Goal: Task Accomplishment & Management: Complete application form

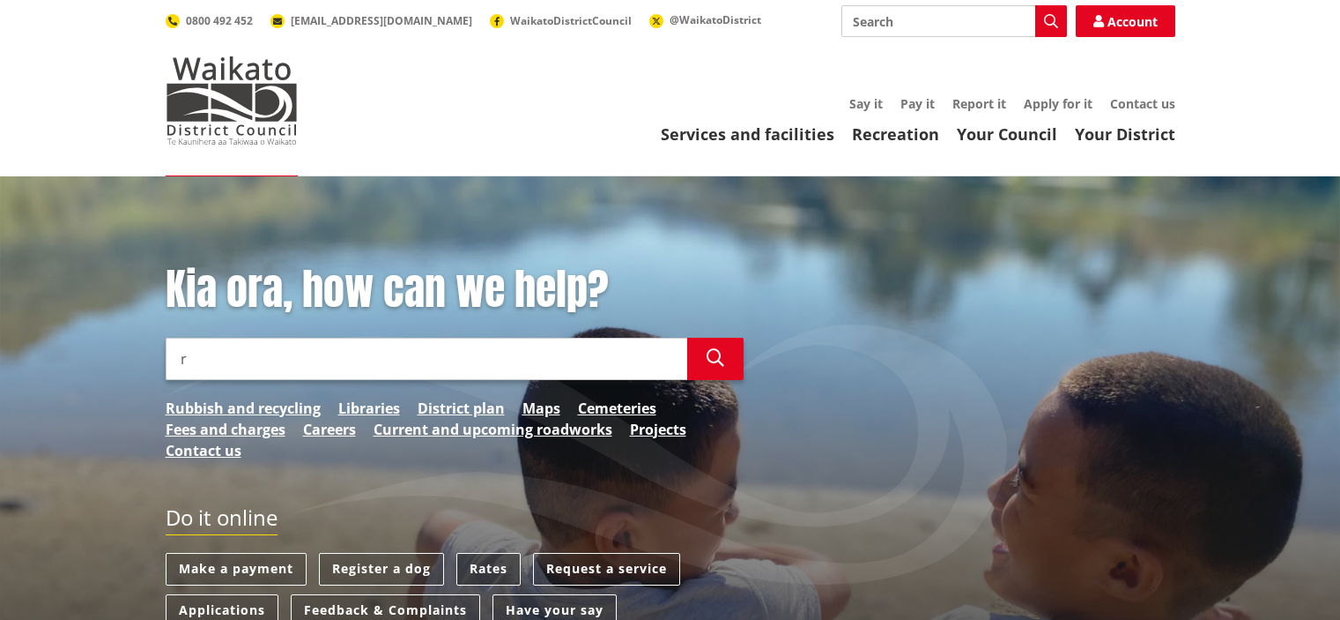
scroll to position [173, 0]
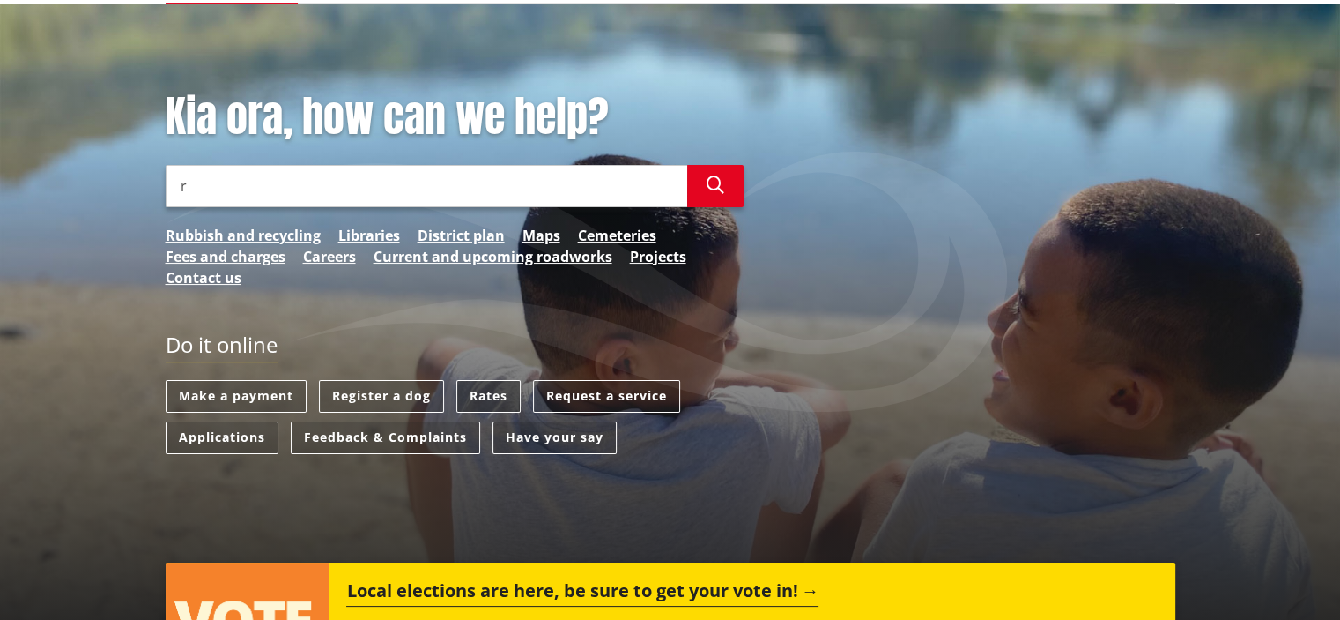
click at [480, 397] on link "Rates" at bounding box center [488, 396] width 64 height 33
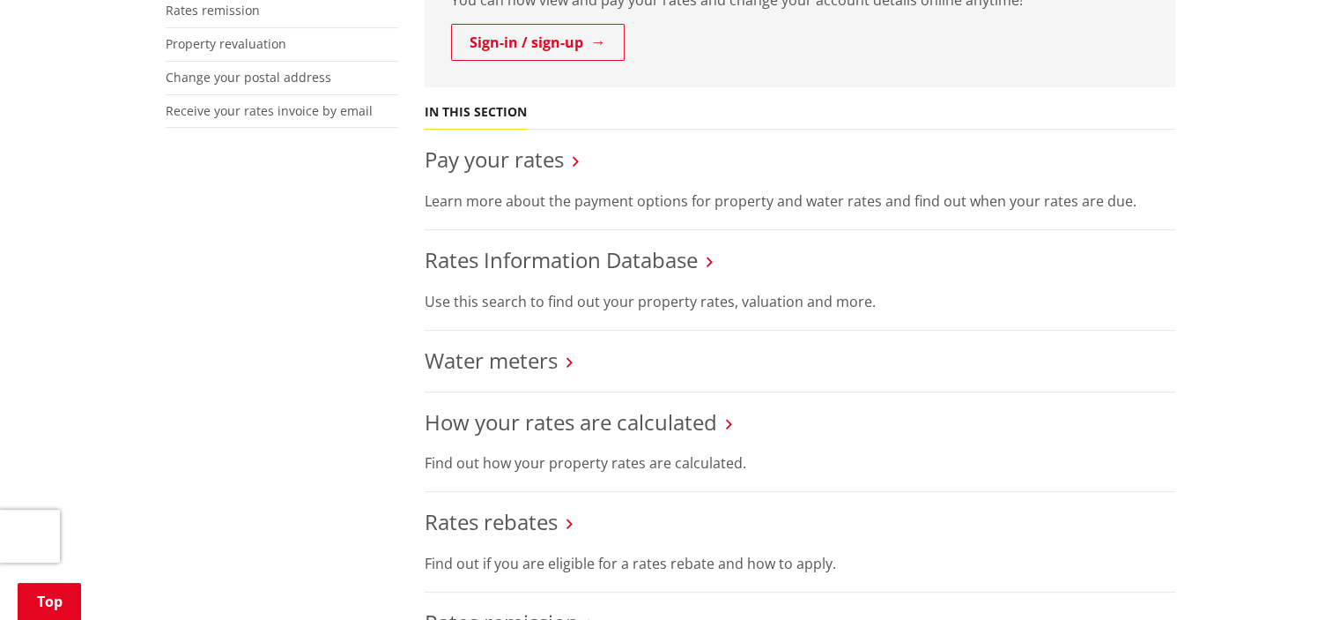
scroll to position [617, 0]
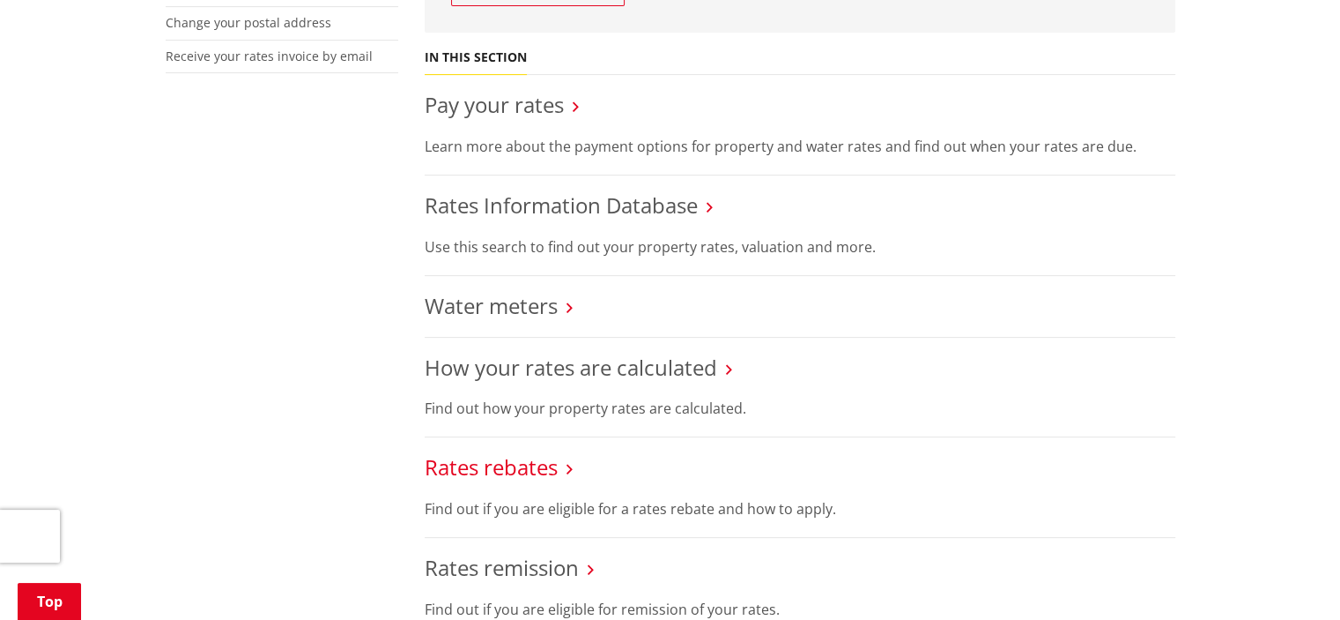
click at [516, 471] on link "Rates rebates" at bounding box center [491, 466] width 133 height 29
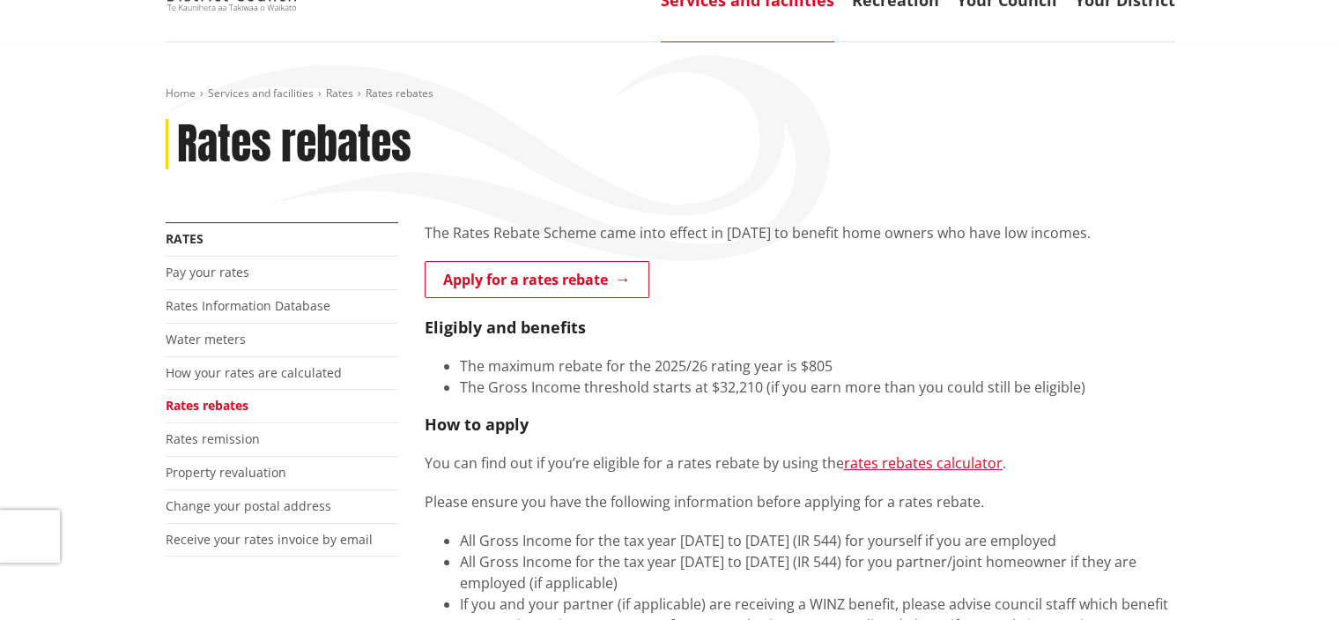
scroll to position [176, 0]
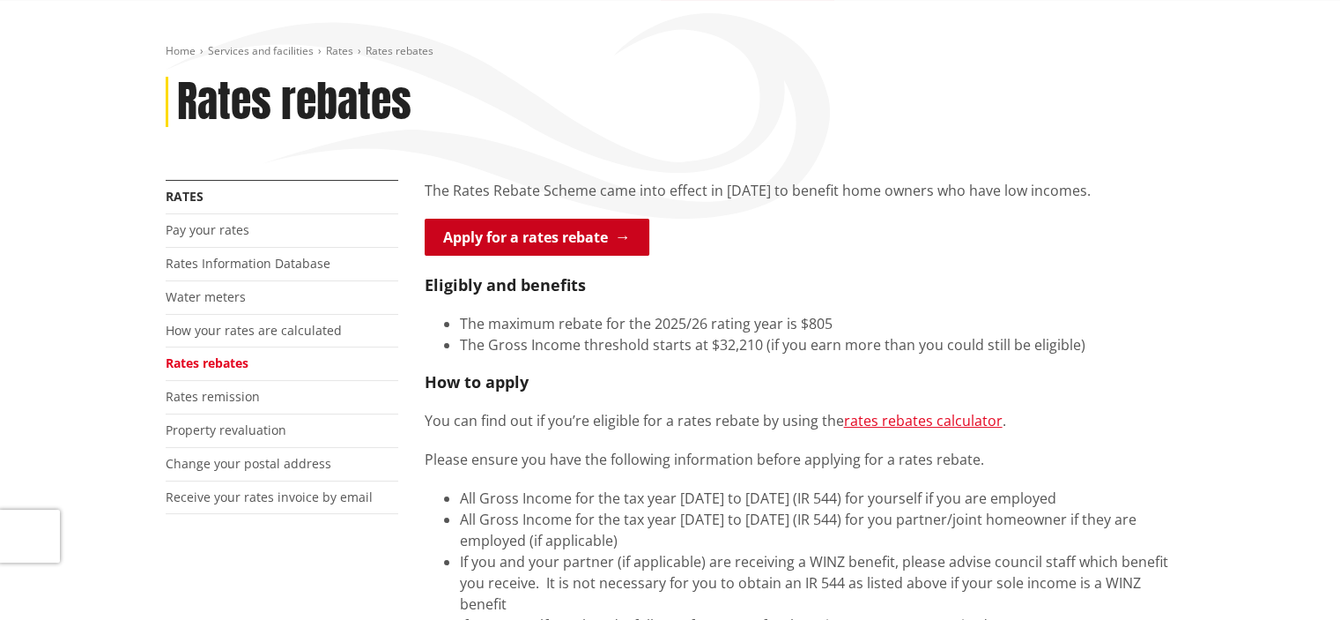
click at [561, 248] on link "Apply for a rates rebate" at bounding box center [537, 237] width 225 height 37
